Goal: Task Accomplishment & Management: Manage account settings

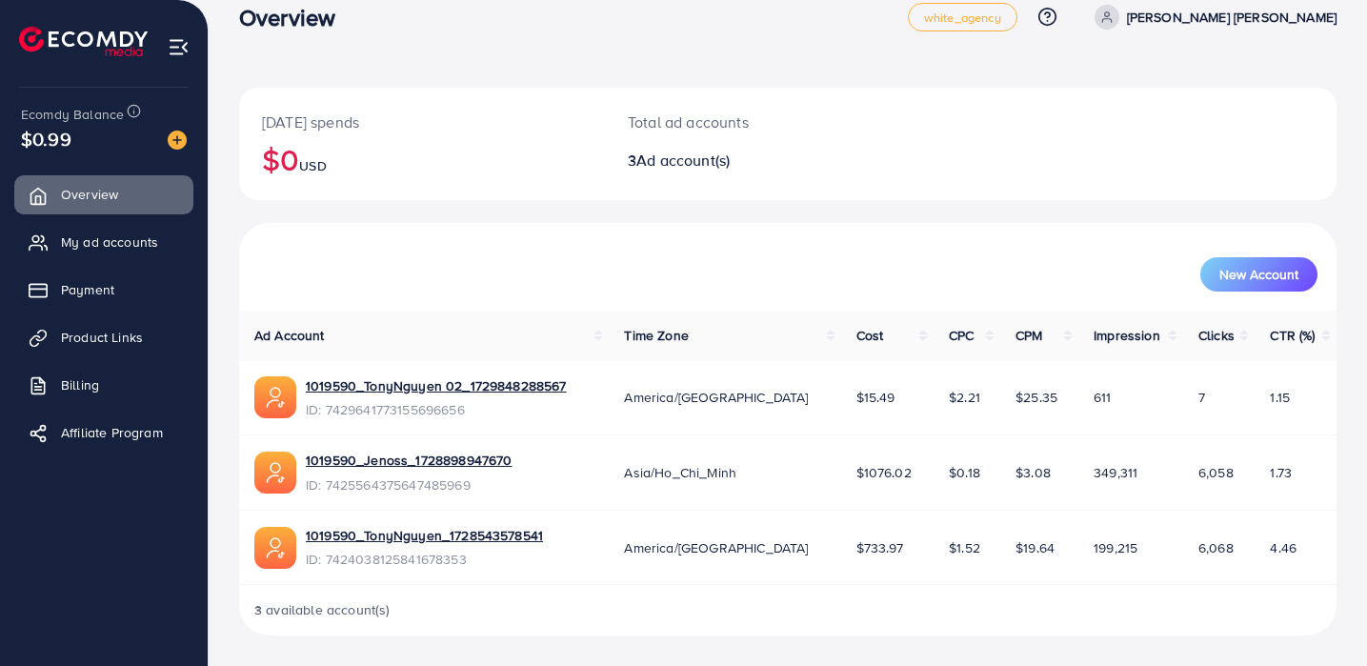
scroll to position [30, 0]
click at [144, 231] on link "My ad accounts" at bounding box center [103, 242] width 179 height 38
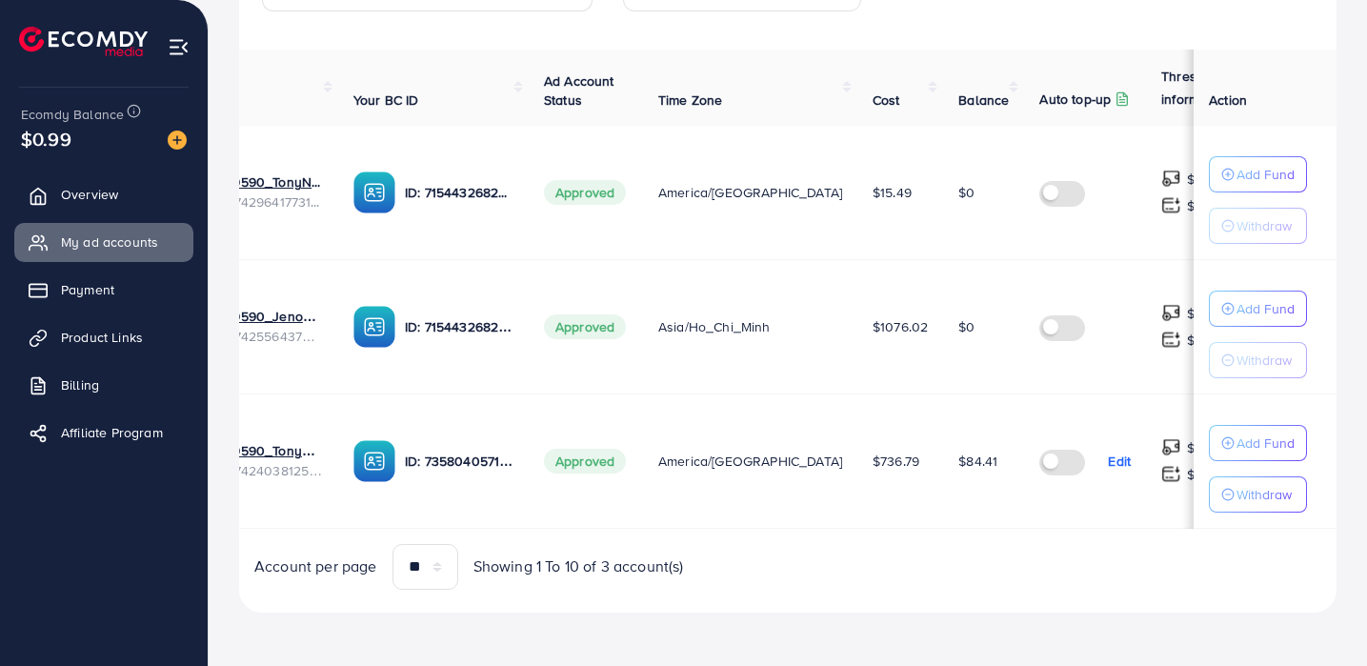
scroll to position [0, 114]
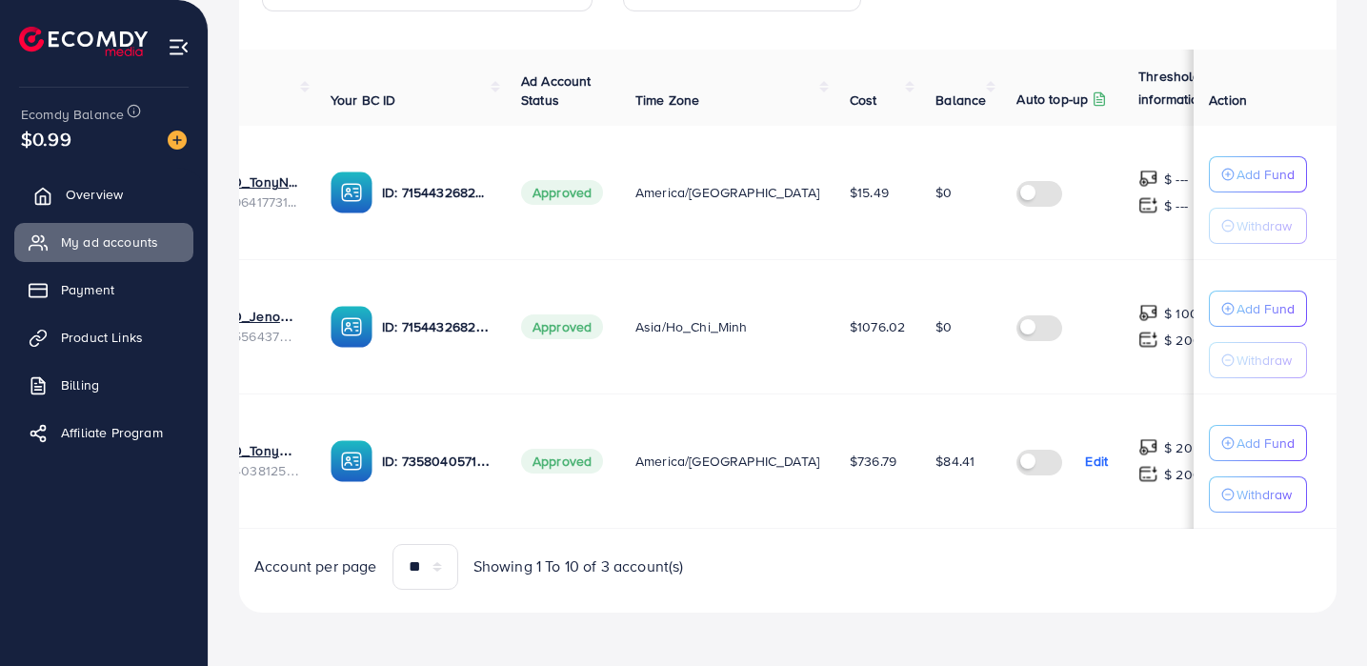
click at [136, 187] on link "Overview" at bounding box center [103, 194] width 179 height 38
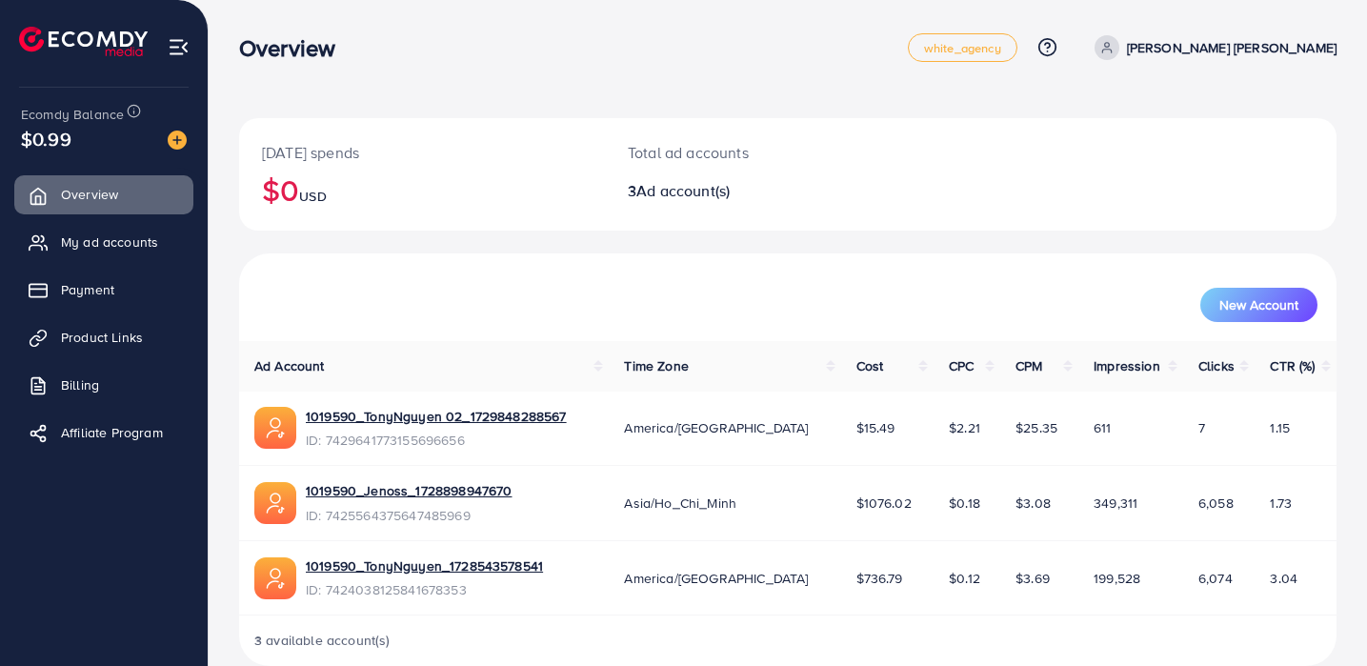
scroll to position [30, 0]
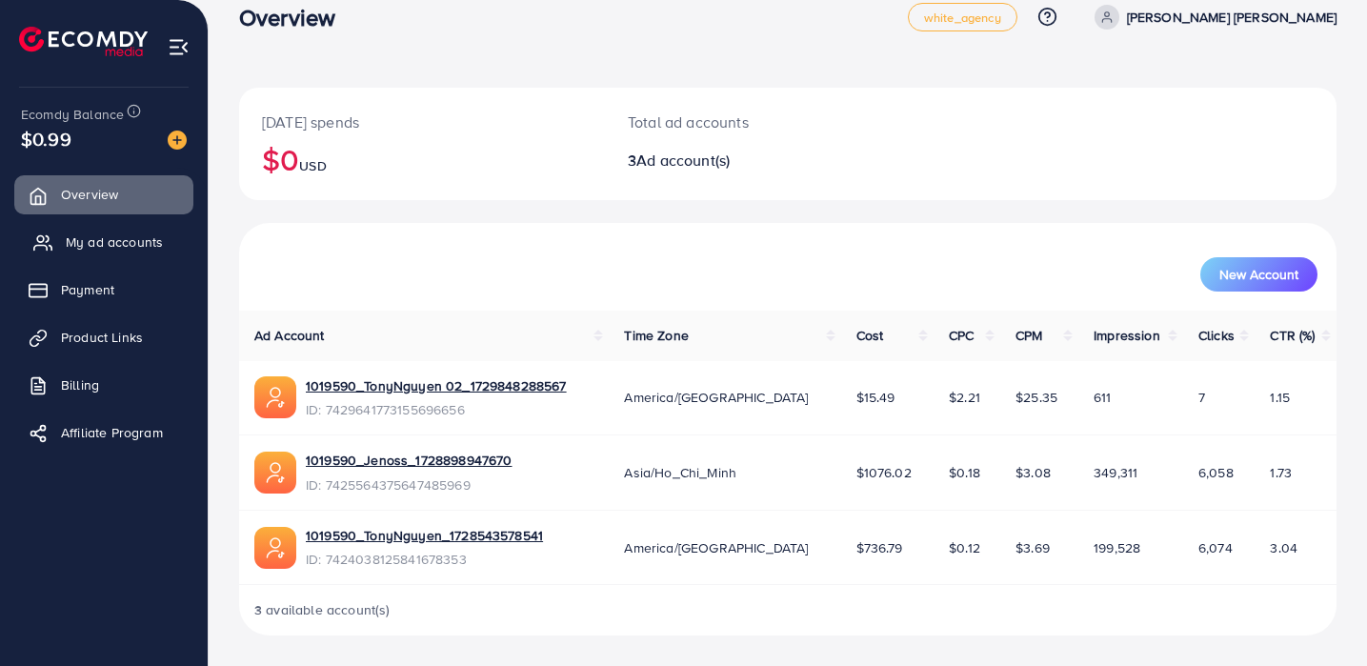
click at [109, 259] on link "My ad accounts" at bounding box center [103, 242] width 179 height 38
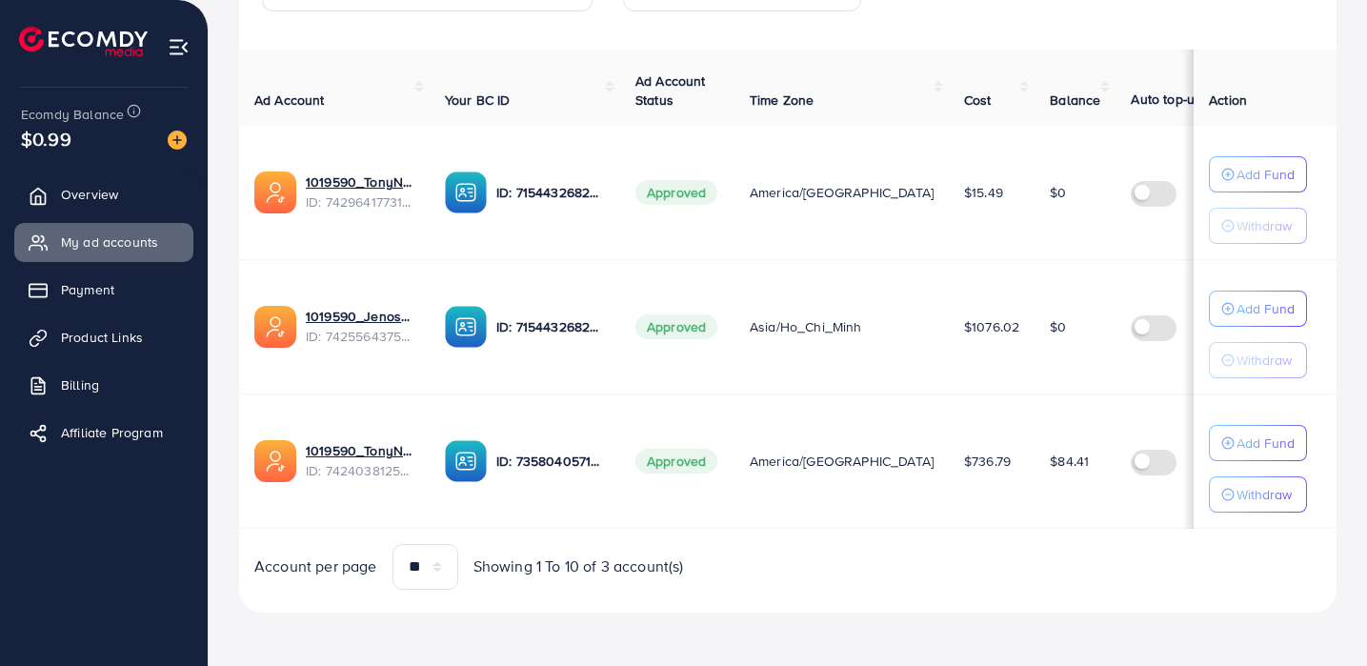
click at [832, 454] on span "America/[GEOGRAPHIC_DATA]" at bounding box center [841, 460] width 184 height 19
click at [964, 464] on span "$736.79" at bounding box center [987, 460] width 47 height 19
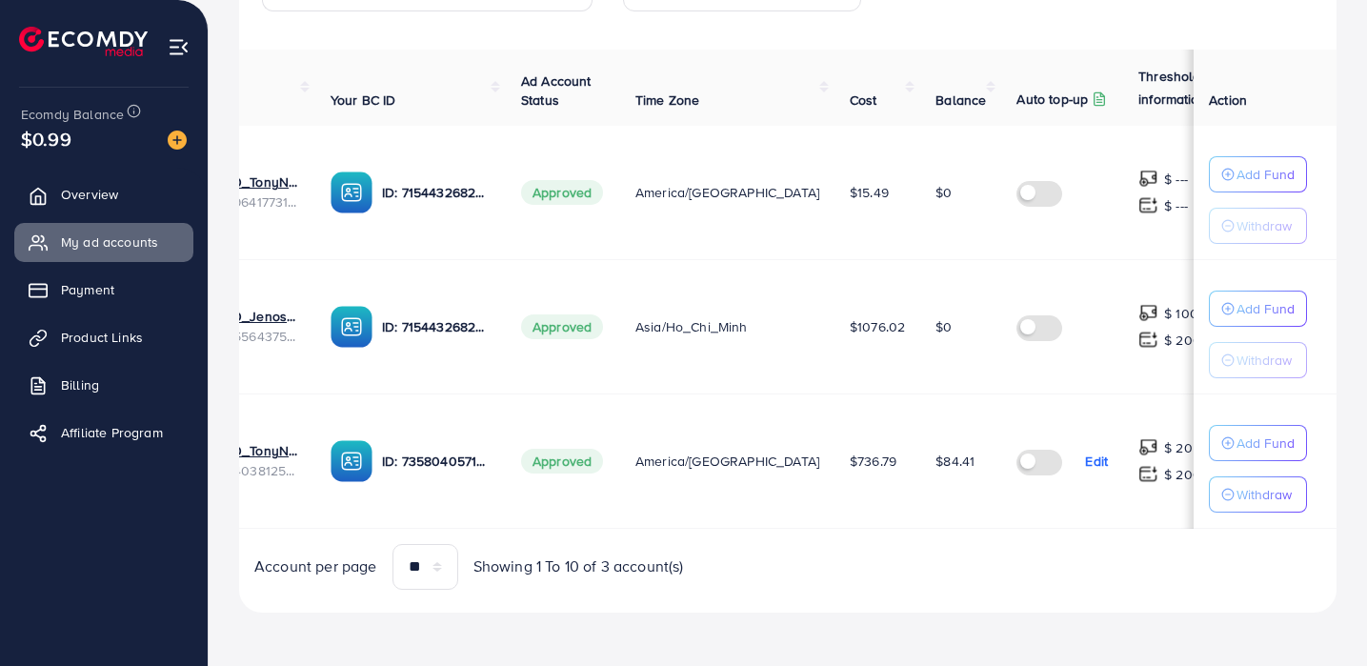
click at [849, 457] on span "$736.79" at bounding box center [872, 460] width 47 height 19
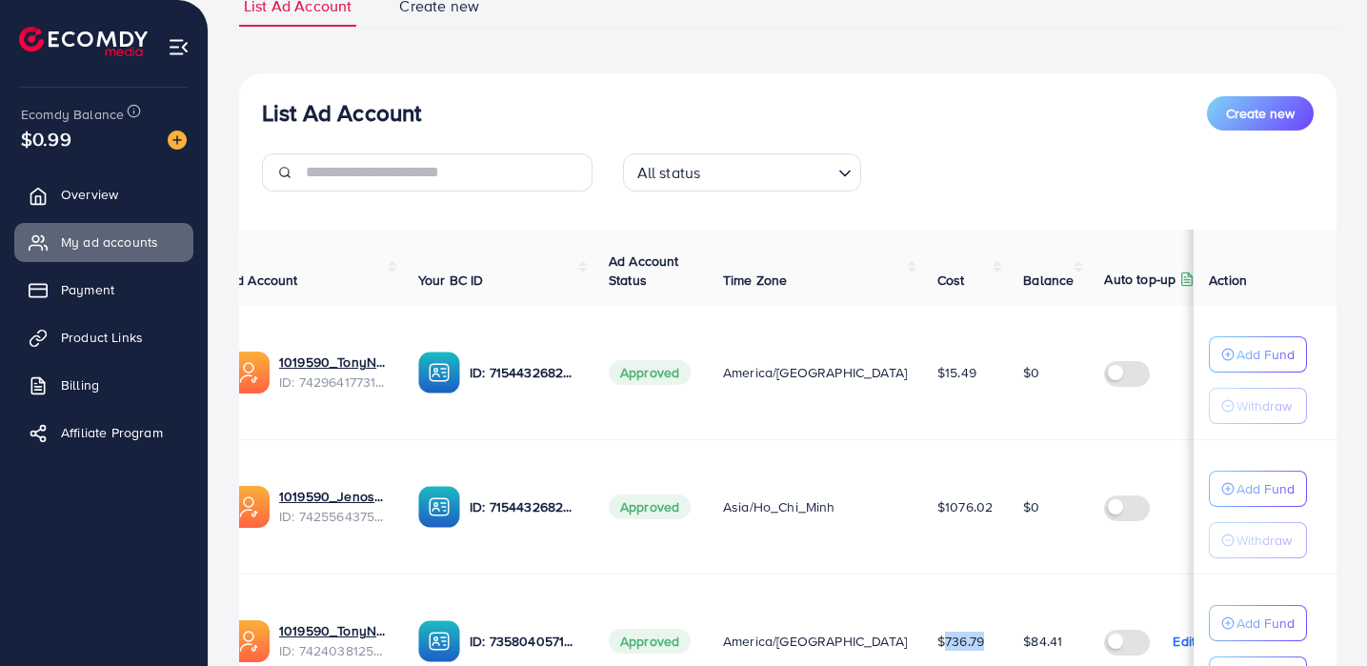
scroll to position [0, 0]
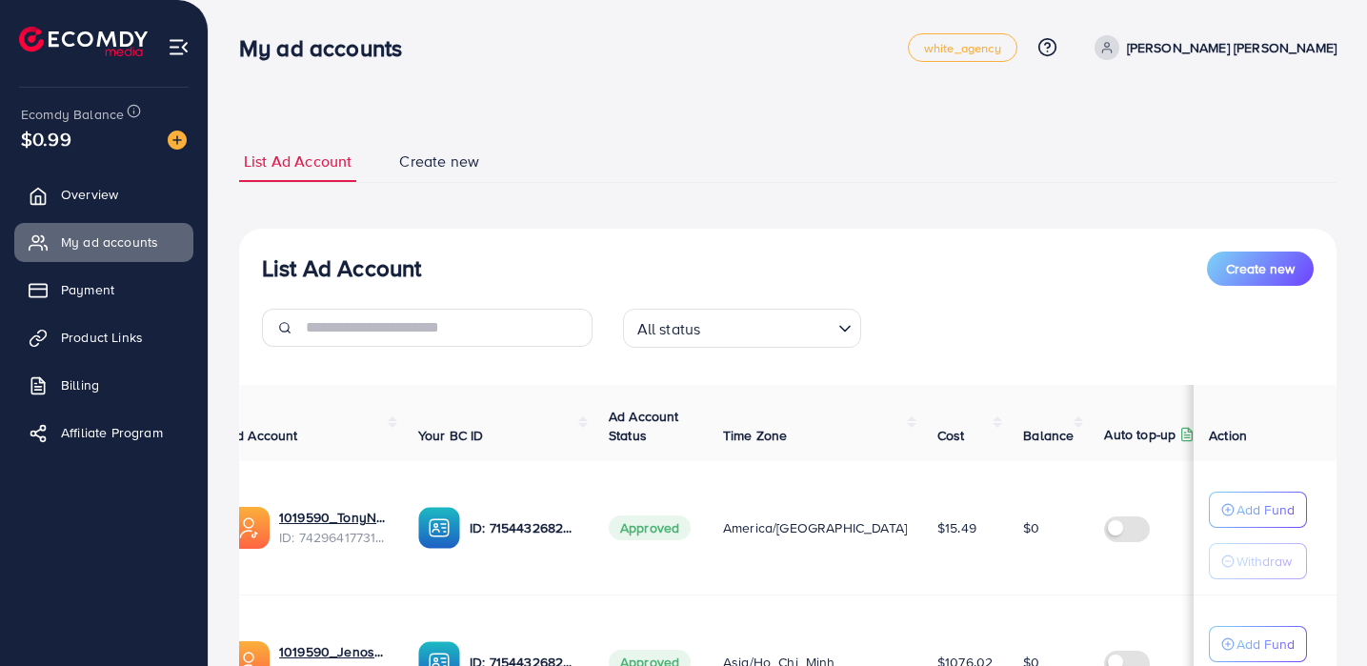
click at [686, 317] on div "All status" at bounding box center [730, 325] width 203 height 33
click at [719, 271] on div "List Ad Account Create new" at bounding box center [787, 268] width 1051 height 34
click at [133, 185] on link "Overview" at bounding box center [103, 194] width 179 height 38
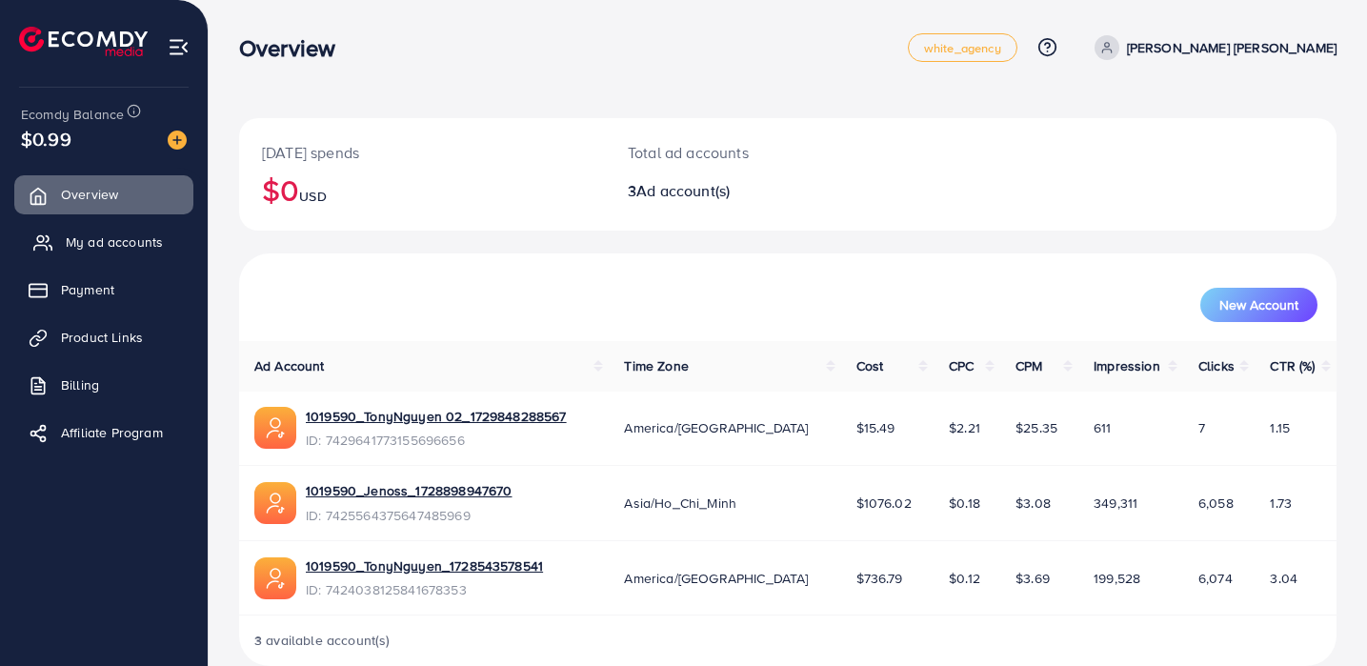
click at [105, 235] on span "My ad accounts" at bounding box center [114, 241] width 97 height 19
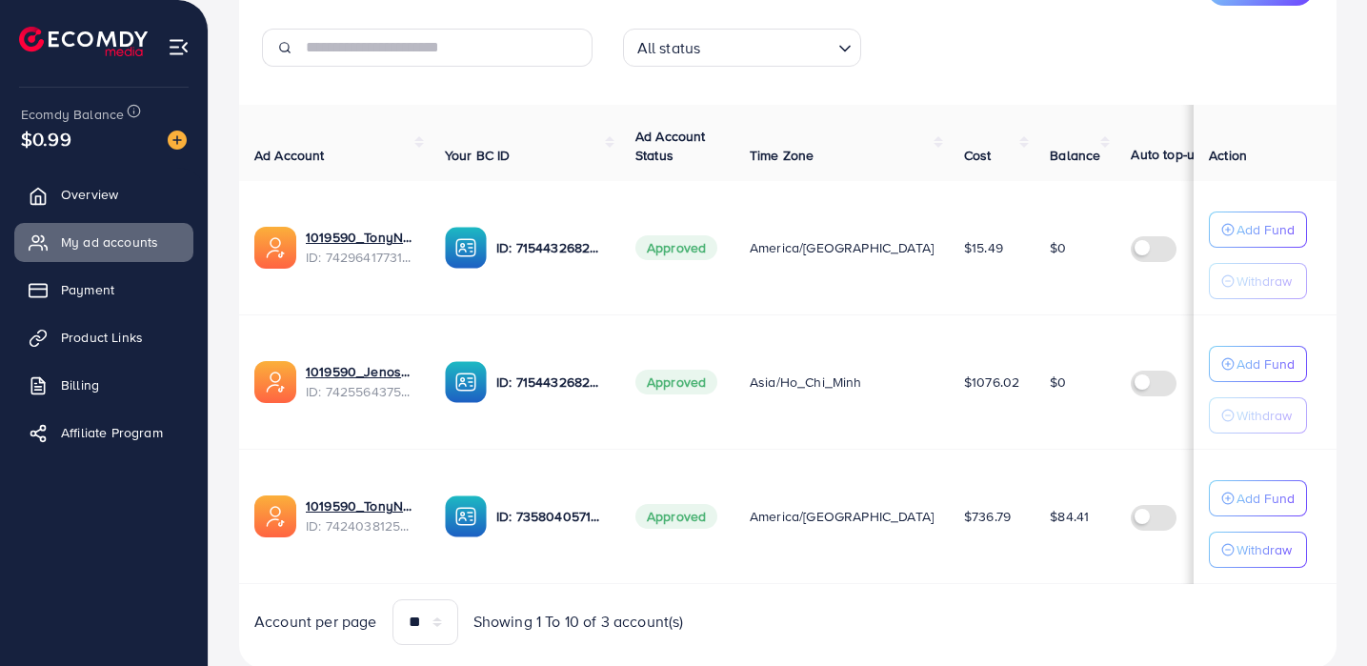
scroll to position [167, 0]
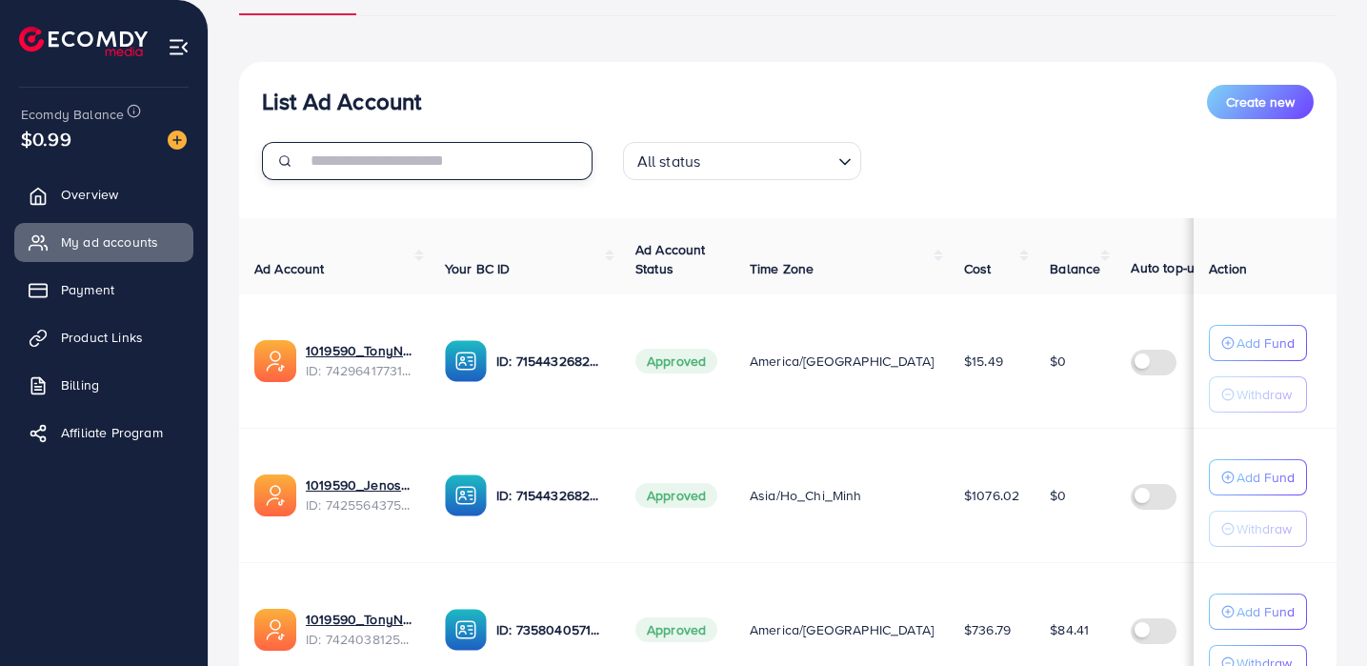
click at [433, 171] on input "text" at bounding box center [449, 161] width 287 height 38
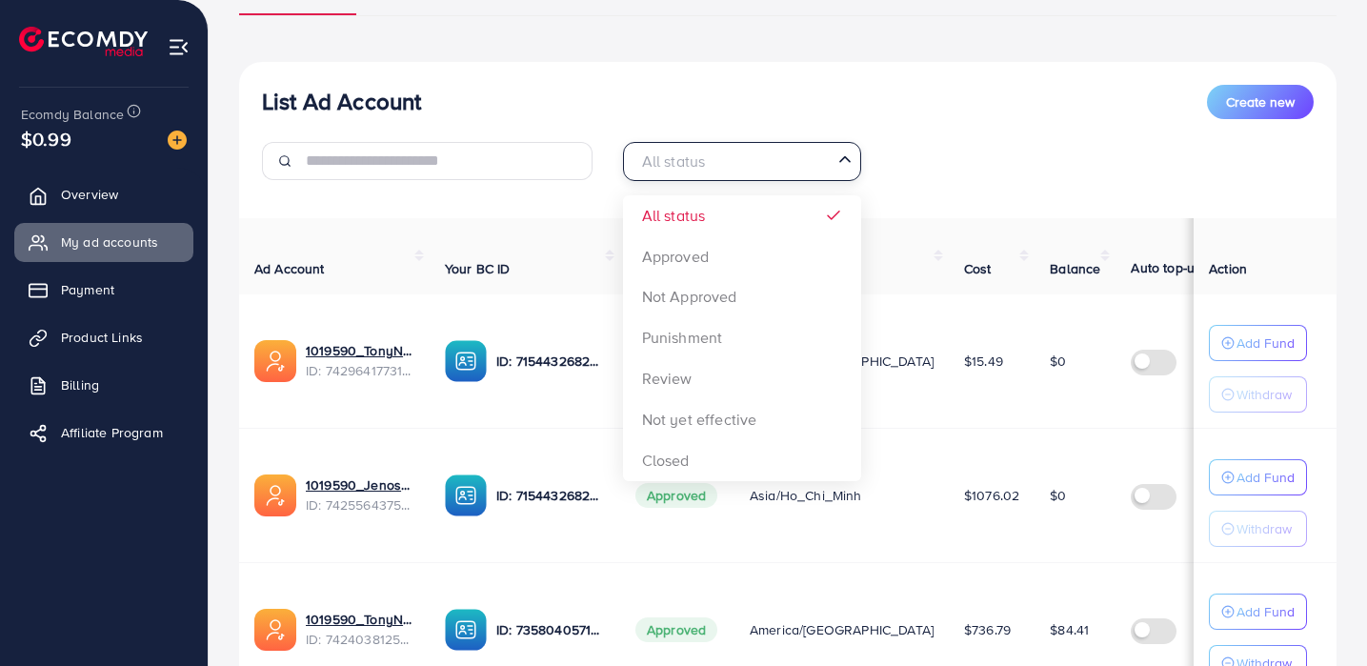
click at [729, 159] on input "Search for option" at bounding box center [730, 162] width 199 height 30
click at [958, 190] on div "All status Loading... All status Approved Not Approved Punishment Review Not ye…" at bounding box center [788, 168] width 361 height 53
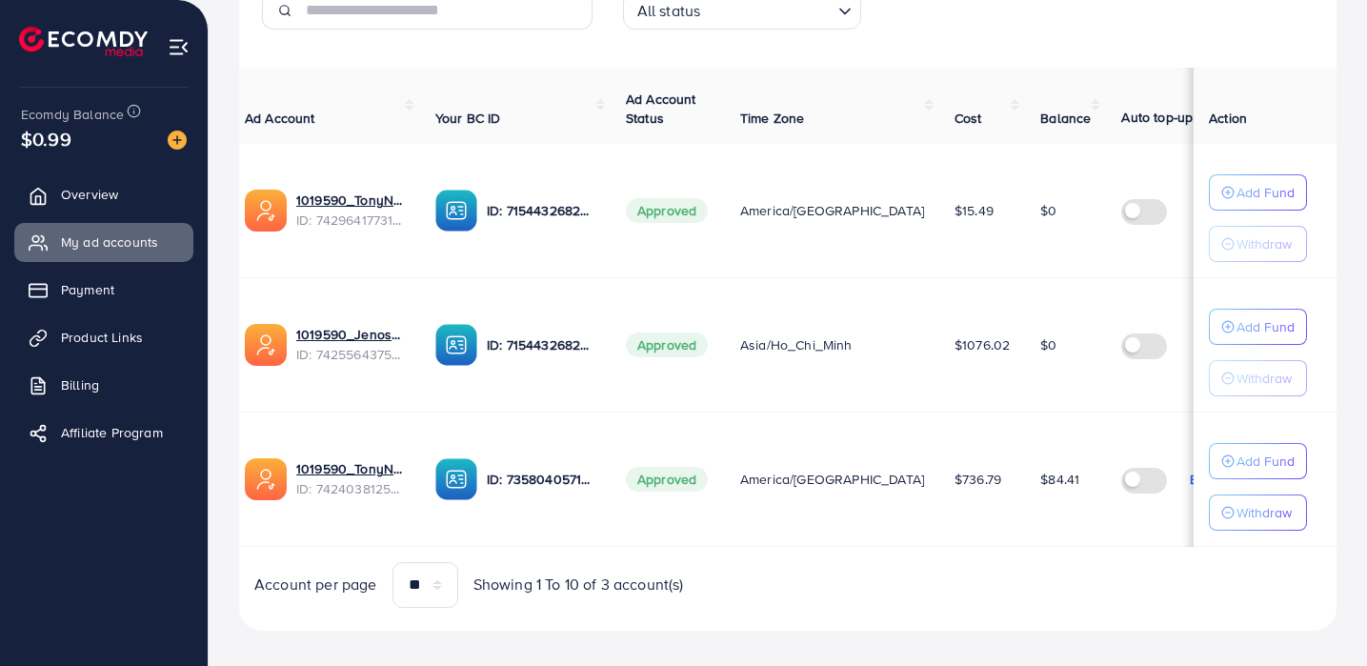
scroll to position [0, 0]
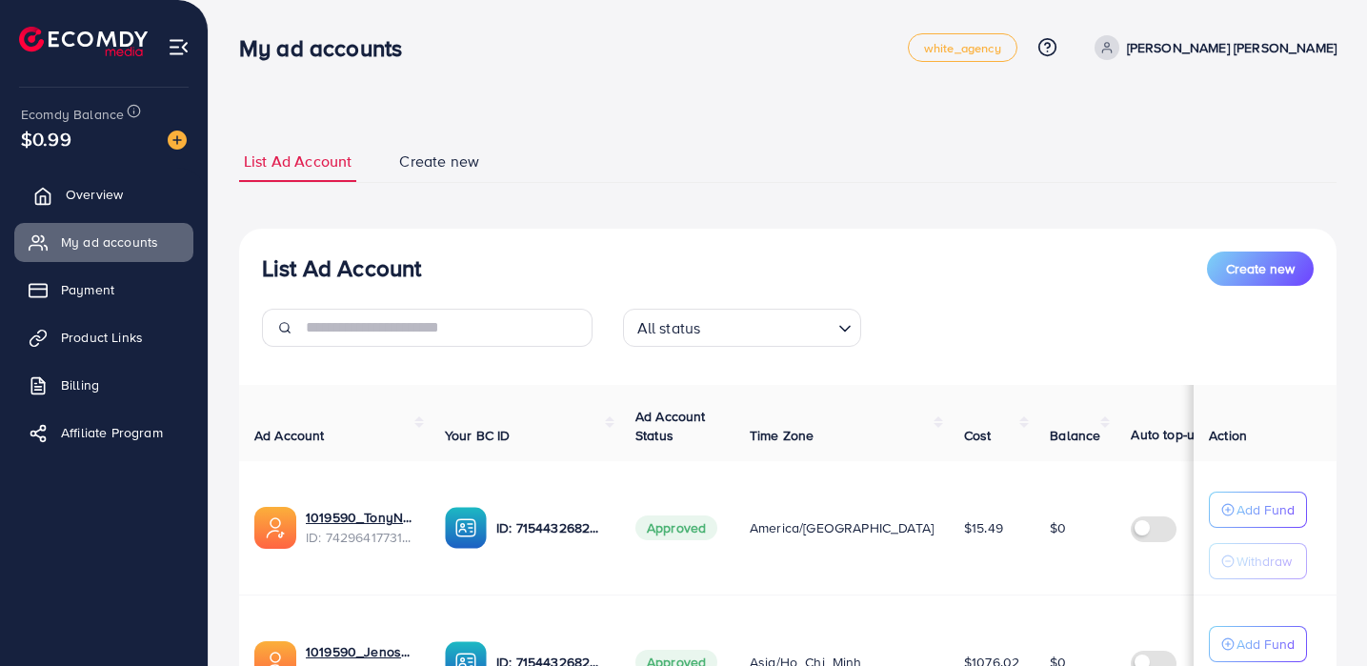
click at [151, 208] on link "Overview" at bounding box center [103, 194] width 179 height 38
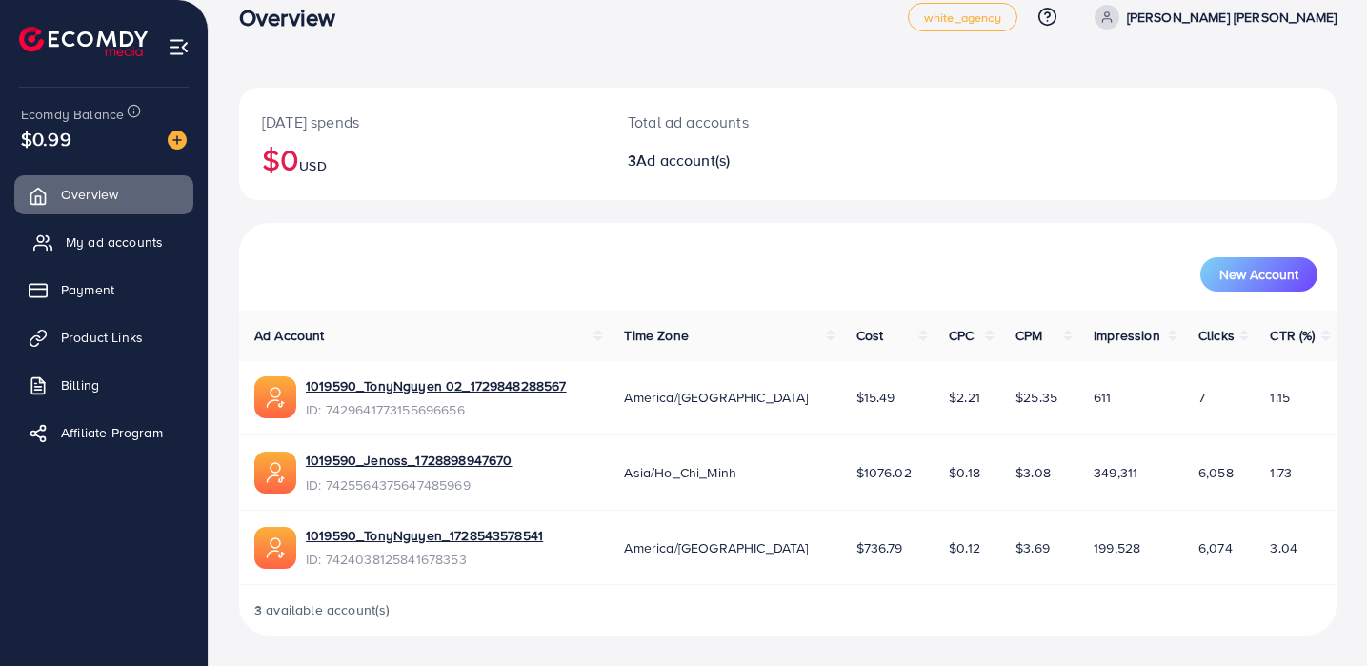
click at [113, 238] on span "My ad accounts" at bounding box center [114, 241] width 97 height 19
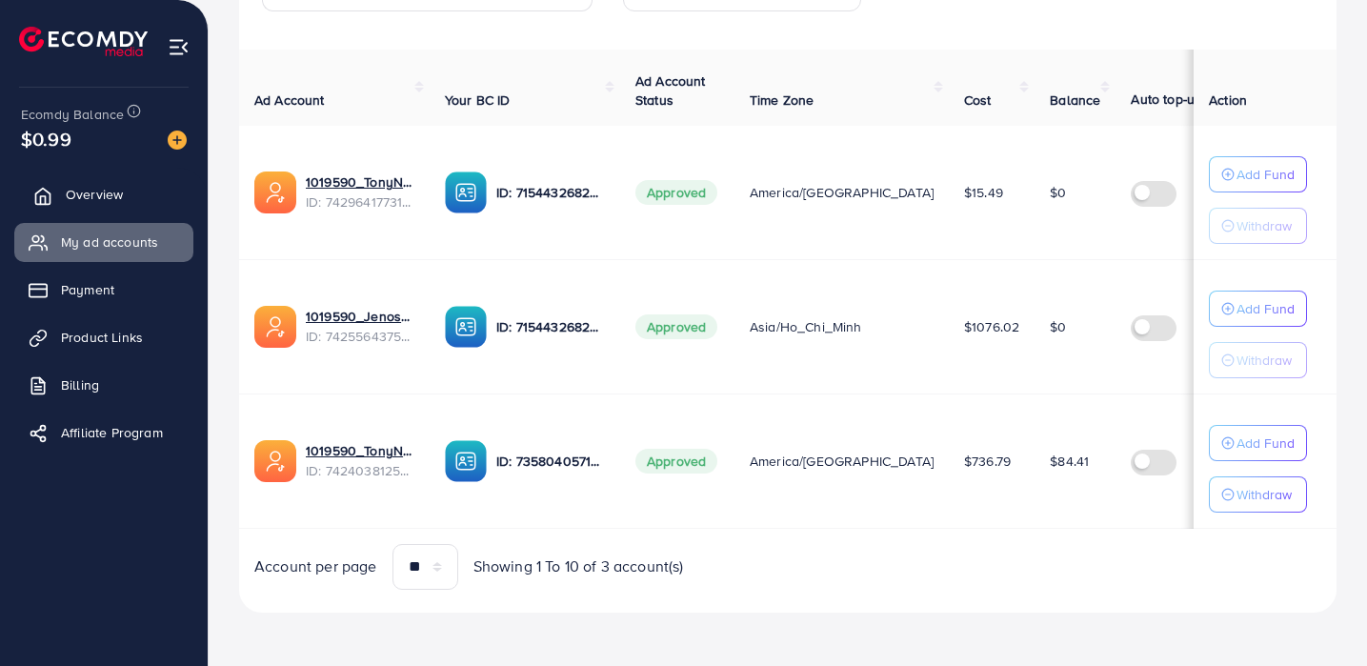
click at [83, 190] on span "Overview" at bounding box center [94, 194] width 57 height 19
